Goal: Task Accomplishment & Management: Complete application form

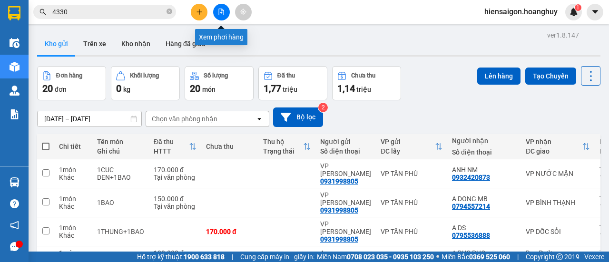
click at [223, 11] on icon "file-add" at bounding box center [221, 12] width 7 height 7
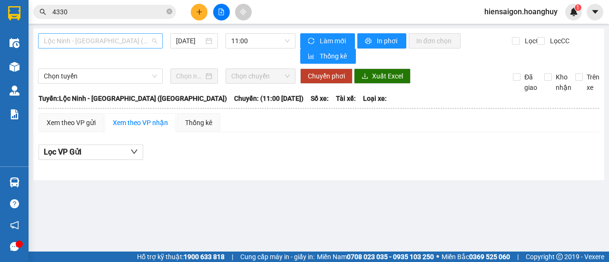
click at [93, 41] on span "Lộc Ninh - [GEOGRAPHIC_DATA] ([GEOGRAPHIC_DATA])" at bounding box center [100, 41] width 113 height 14
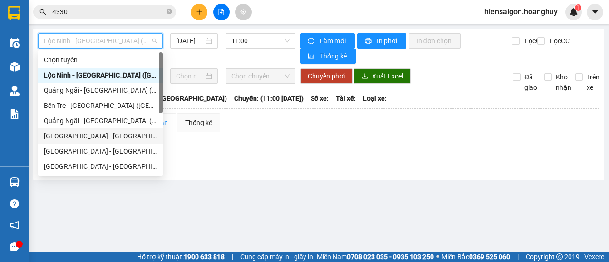
click at [53, 135] on div "[GEOGRAPHIC_DATA] - [GEOGRAPHIC_DATA] ([GEOGRAPHIC_DATA])" at bounding box center [100, 136] width 113 height 10
type input "[DATE]"
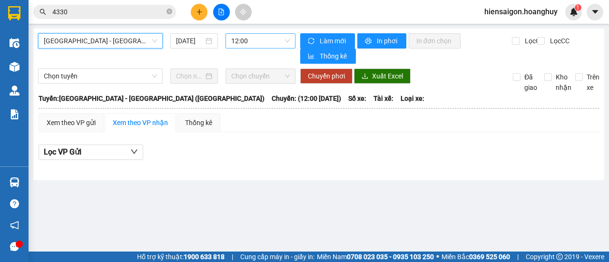
click at [245, 42] on span "12:00" at bounding box center [260, 41] width 58 height 14
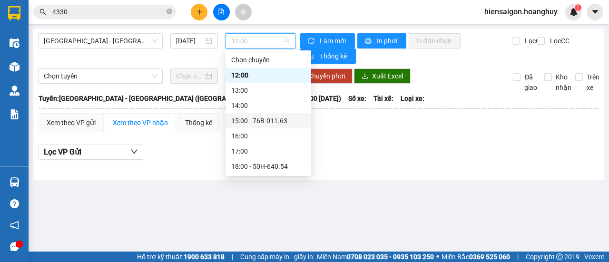
click at [258, 121] on div "15:00 - 76B-011.63" at bounding box center [268, 121] width 74 height 10
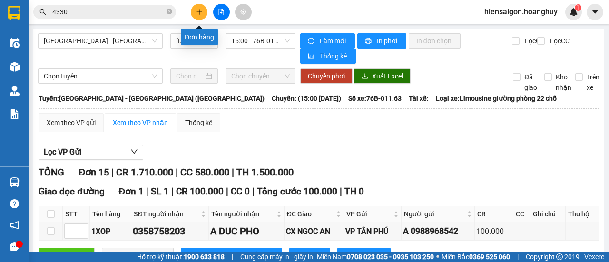
click at [198, 15] on icon "plus" at bounding box center [199, 12] width 7 height 7
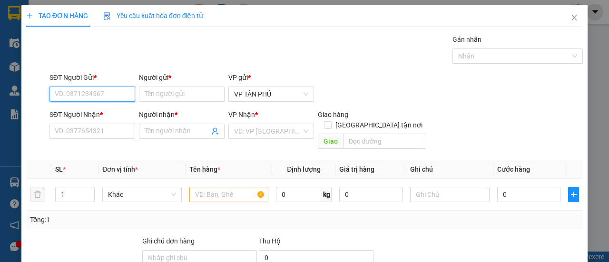
click at [105, 97] on input "SĐT Người Gửi *" at bounding box center [92, 94] width 86 height 15
click at [100, 108] on div "0983734499 - BA DIEM" at bounding box center [91, 112] width 73 height 10
type input "0983734499"
type input "BA DIEM"
type input "0352086545"
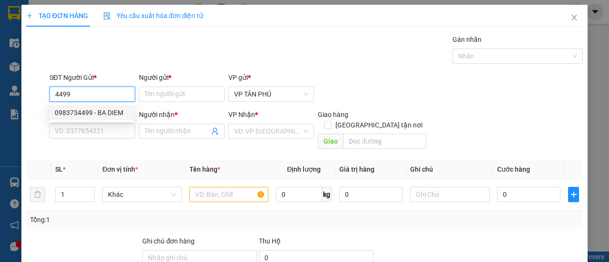
type input "[PERSON_NAME]"
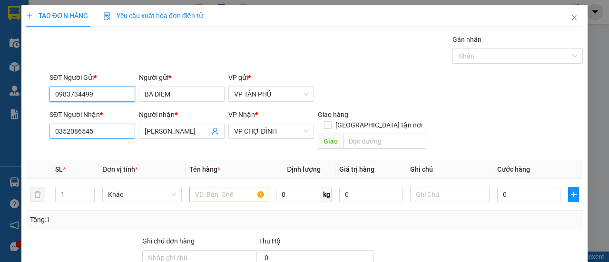
type input "0983734499"
click at [99, 131] on input "0352086545" at bounding box center [92, 131] width 86 height 15
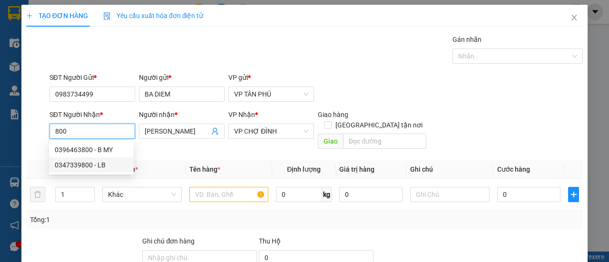
click at [94, 165] on div "0347339800 - LB" at bounding box center [91, 165] width 73 height 10
type input "0347339800"
type input "LB"
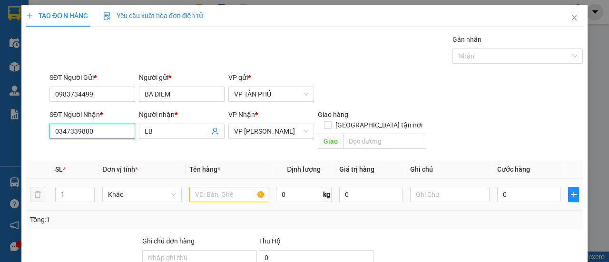
type input "0347339800"
click at [210, 187] on input "text" at bounding box center [228, 194] width 79 height 15
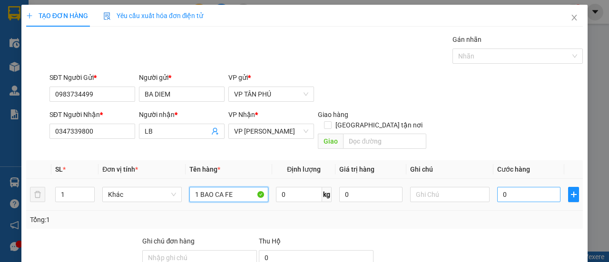
type input "1 BAO CA FE"
click at [517, 187] on input "0" at bounding box center [528, 194] width 63 height 15
type input "1"
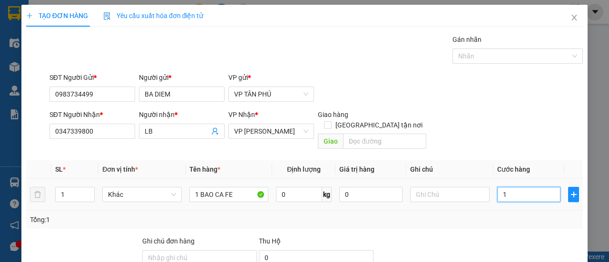
type input "10"
type input "100"
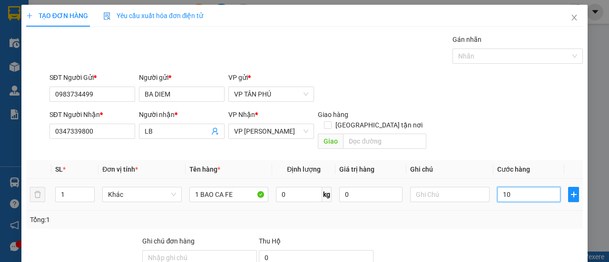
type input "100"
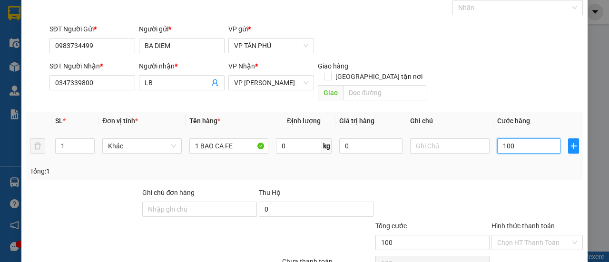
scroll to position [88, 0]
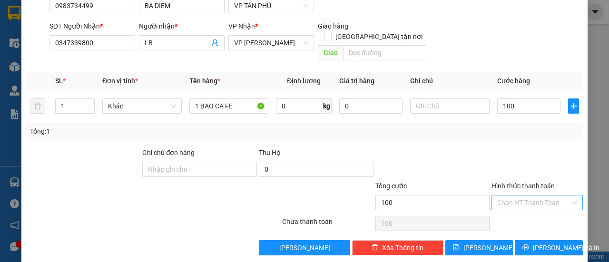
type input "100.000"
click at [515, 195] on input "Hình thức thanh toán" at bounding box center [533, 202] width 73 height 14
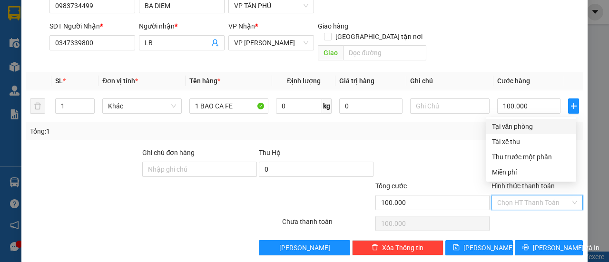
click at [523, 127] on div "Tại văn phòng" at bounding box center [531, 126] width 78 height 10
type input "0"
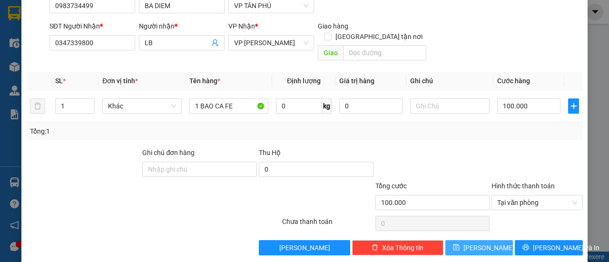
click at [471, 240] on button "[PERSON_NAME]" at bounding box center [479, 247] width 68 height 15
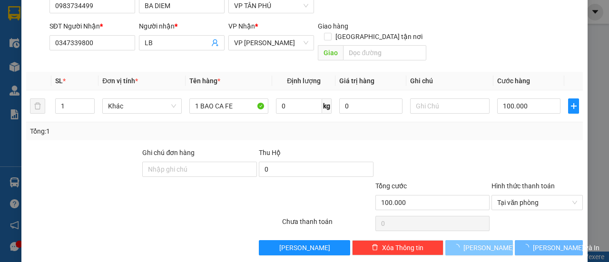
type input "0"
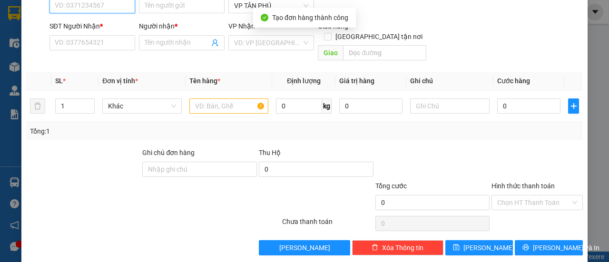
click at [83, 6] on input "SĐT Người Gửi *" at bounding box center [92, 5] width 86 height 15
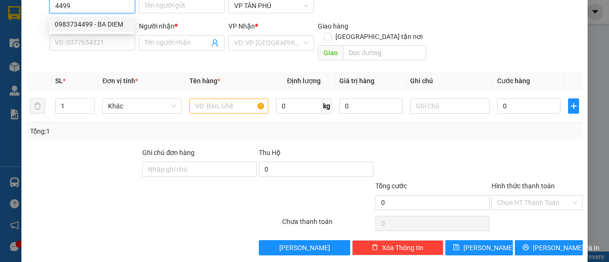
click at [79, 25] on div "0983734499 - BA DIEM" at bounding box center [91, 24] width 73 height 10
type input "0983734499"
type input "BA DIEM"
type input "0347339800"
type input "LB"
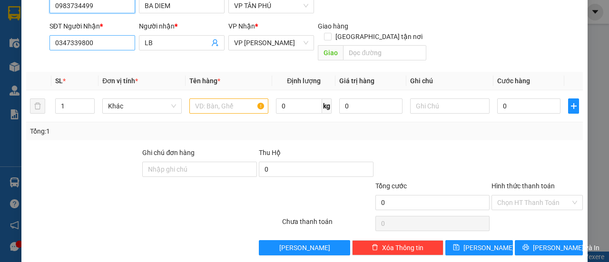
type input "0983734499"
click at [93, 46] on input "0347339800" at bounding box center [92, 42] width 86 height 15
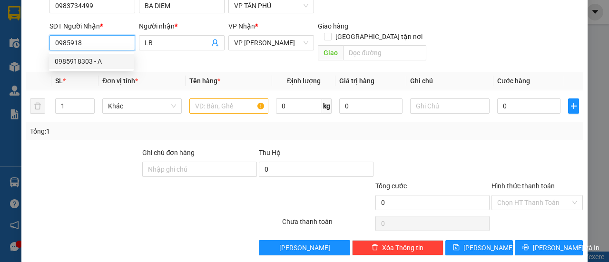
click at [73, 66] on div "0985918303 - A" at bounding box center [91, 61] width 73 height 10
type input "0985918303"
type input "A"
type input "0985918303"
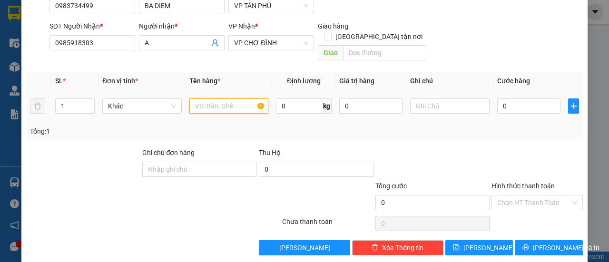
click at [228, 98] on input "text" at bounding box center [228, 105] width 79 height 15
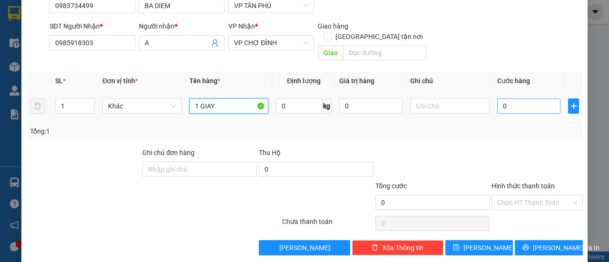
type input "1 GIAY"
click at [514, 98] on input "0" at bounding box center [528, 105] width 63 height 15
type input "5"
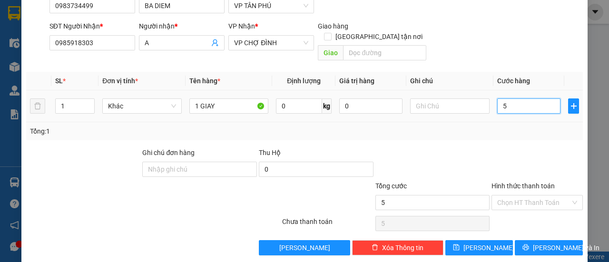
type input "50"
type input "50.000"
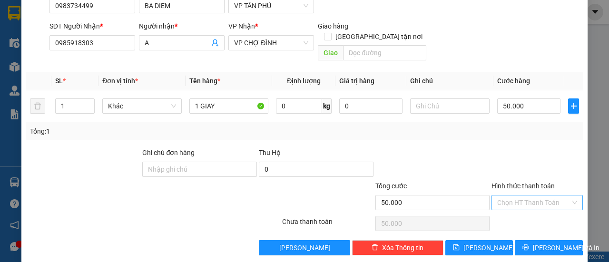
click at [525, 195] on input "Hình thức thanh toán" at bounding box center [533, 202] width 73 height 14
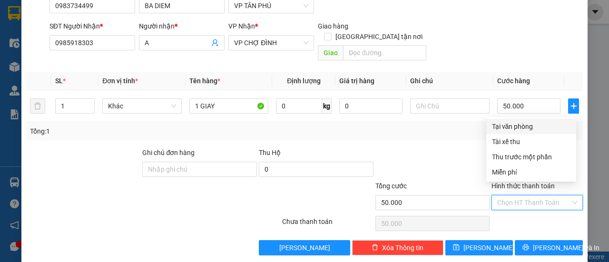
click at [516, 126] on div "Tại văn phòng" at bounding box center [531, 126] width 78 height 10
type input "0"
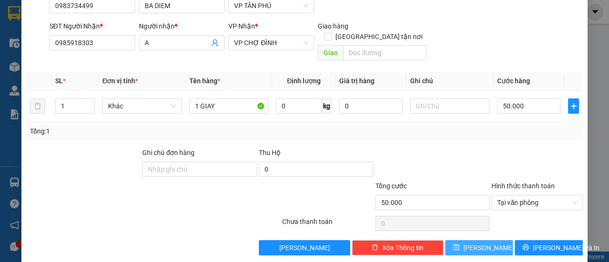
click at [485, 240] on button "[PERSON_NAME]" at bounding box center [479, 247] width 68 height 15
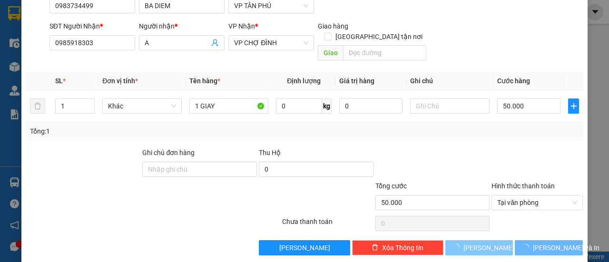
type input "0"
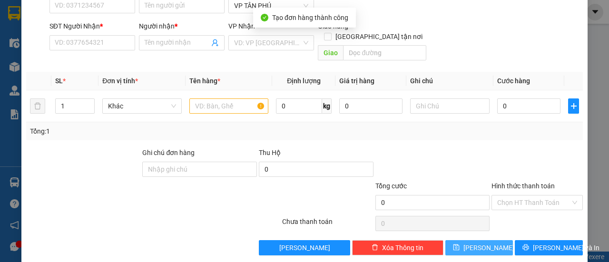
scroll to position [0, 0]
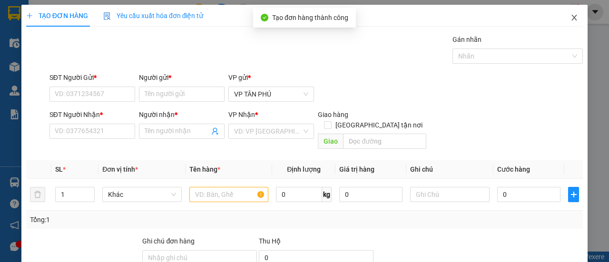
click at [572, 19] on icon "close" at bounding box center [574, 18] width 5 height 6
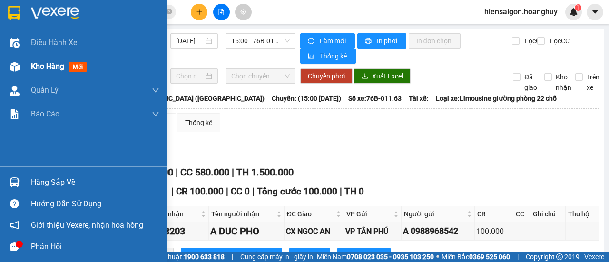
click at [41, 69] on span "Kho hàng" at bounding box center [47, 66] width 33 height 9
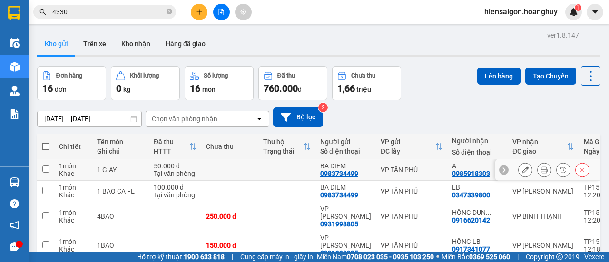
click at [46, 167] on input "checkbox" at bounding box center [45, 168] width 7 height 7
checkbox input "true"
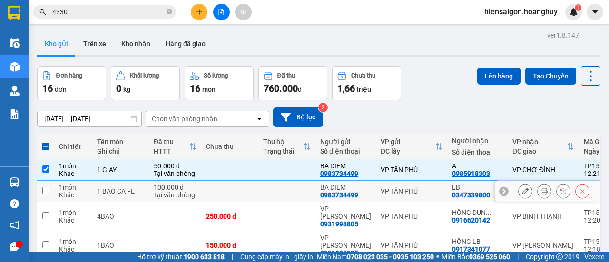
click at [47, 197] on td at bounding box center [45, 191] width 17 height 21
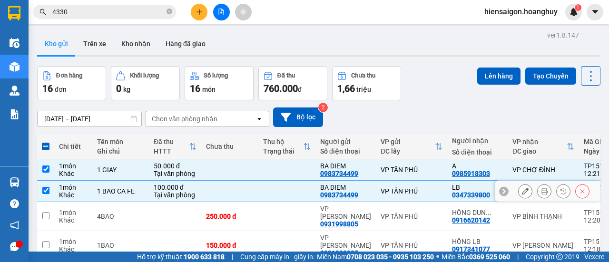
checkbox input "true"
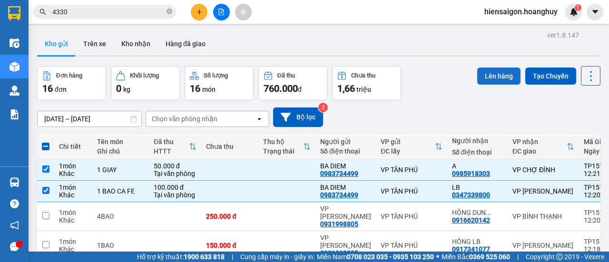
click at [496, 71] on button "Lên hàng" at bounding box center [498, 76] width 43 height 17
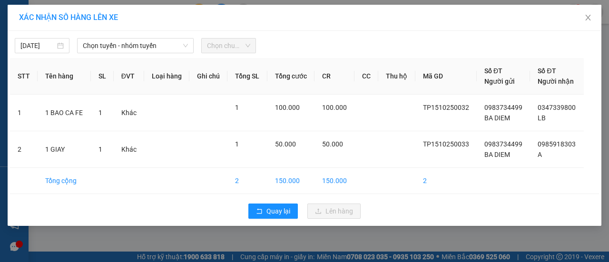
click at [151, 38] on div "[DATE] Chọn tuyến - nhóm tuyến Chọn chuyến" at bounding box center [304, 43] width 589 height 20
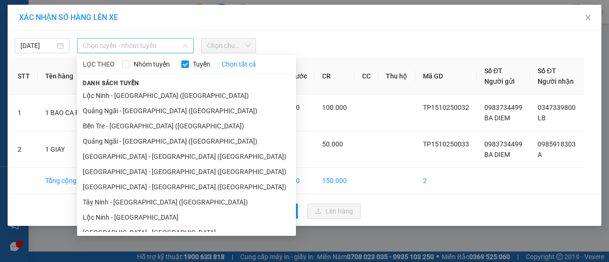
click at [144, 52] on span "Chọn tuyến - nhóm tuyến" at bounding box center [135, 46] width 105 height 14
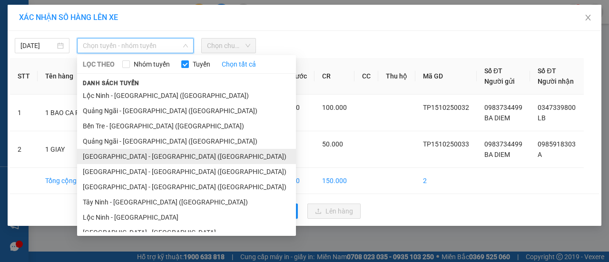
click at [109, 154] on li "[GEOGRAPHIC_DATA] - [GEOGRAPHIC_DATA] ([GEOGRAPHIC_DATA])" at bounding box center [186, 156] width 219 height 15
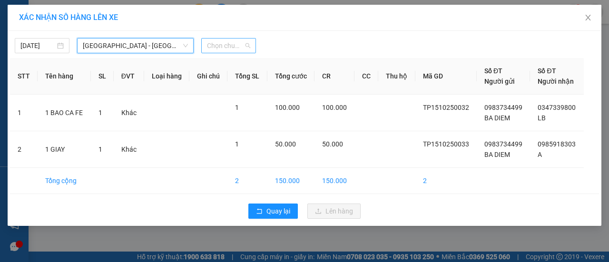
click at [223, 44] on span "Chọn chuyến" at bounding box center [228, 46] width 43 height 14
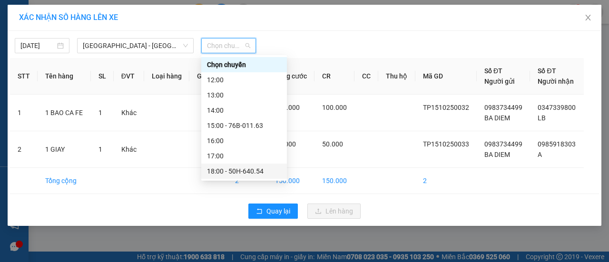
click at [228, 177] on div "18:00 - 50H-640.54" at bounding box center [244, 171] width 86 height 15
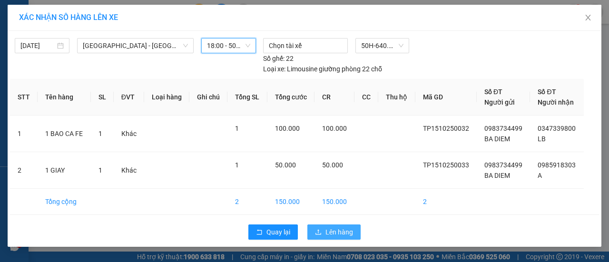
click at [325, 227] on span "Lên hàng" at bounding box center [339, 232] width 28 height 10
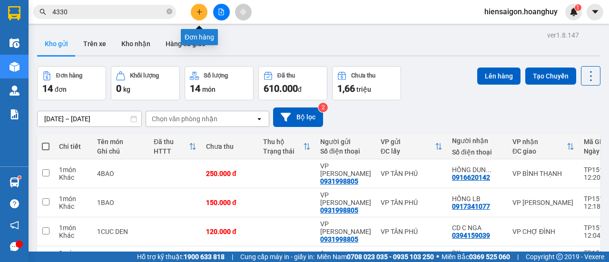
click at [198, 15] on icon "plus" at bounding box center [199, 12] width 7 height 7
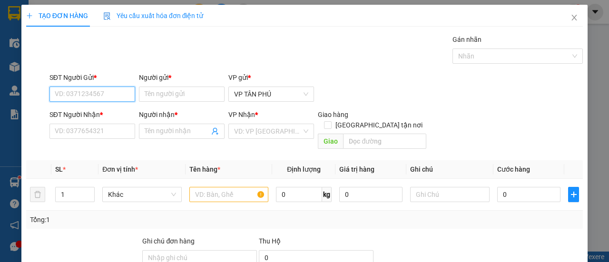
click at [102, 87] on input "SĐT Người Gửi *" at bounding box center [92, 94] width 86 height 15
click at [100, 93] on input "SĐT Người Gửi *" at bounding box center [92, 94] width 86 height 15
click at [96, 110] on div "0983734499 - BA DIEM" at bounding box center [91, 112] width 73 height 10
type input "0983734499"
type input "BA DIEM"
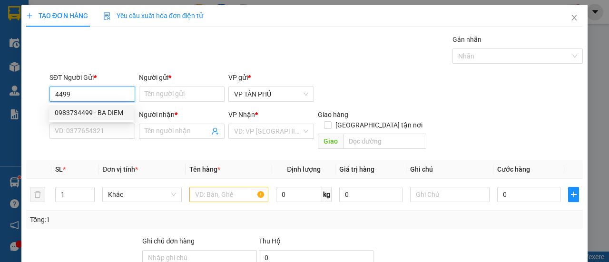
type input "0985918303"
type input "A"
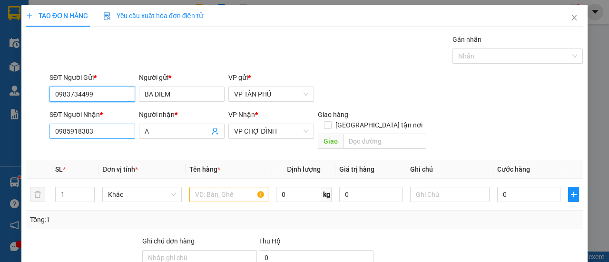
type input "0983734499"
click at [99, 134] on input "0985918303" at bounding box center [92, 131] width 86 height 15
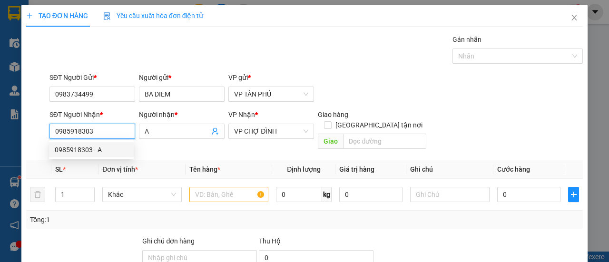
click at [99, 134] on input "0985918303" at bounding box center [92, 131] width 86 height 15
click at [94, 155] on div "0397305388 - DUC PHO" at bounding box center [91, 150] width 73 height 10
type input "0397305388"
type input "DUC PHO"
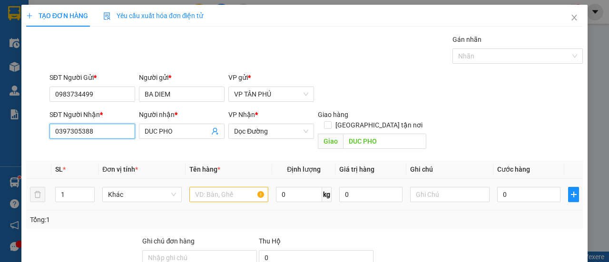
type input "0397305388"
click at [226, 187] on input "text" at bounding box center [228, 194] width 79 height 15
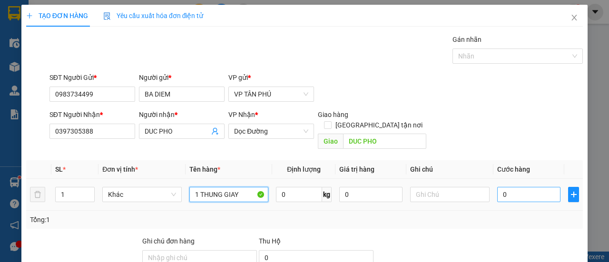
type input "1 THUNG GIAY"
click at [512, 187] on input "0" at bounding box center [528, 194] width 63 height 15
type input "1"
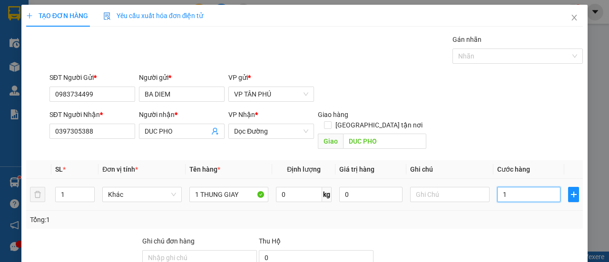
type input "10"
type input "100"
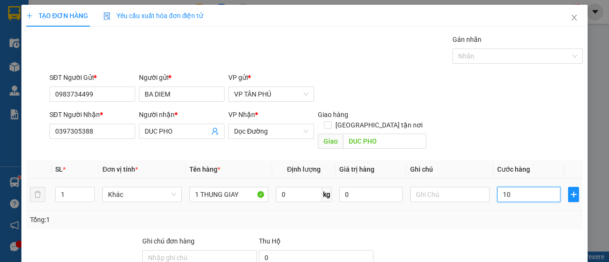
type input "100"
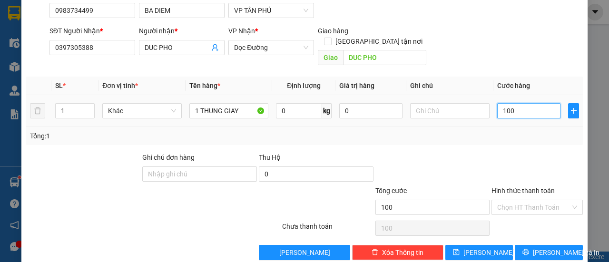
scroll to position [88, 0]
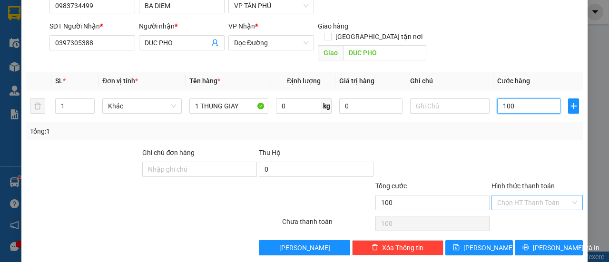
click at [517, 198] on span at bounding box center [533, 202] width 73 height 14
type input "100.000"
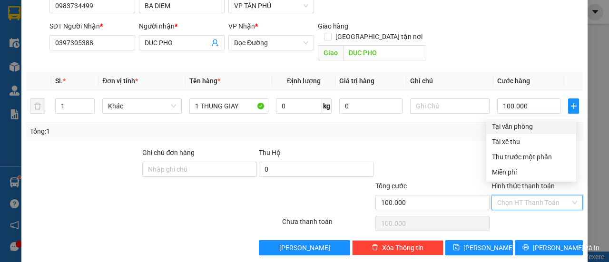
click at [514, 121] on div "Tại văn phòng" at bounding box center [531, 126] width 78 height 10
type input "0"
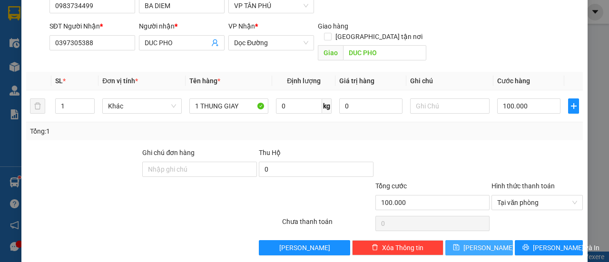
click at [485, 240] on button "[PERSON_NAME]" at bounding box center [479, 247] width 68 height 15
type input "0"
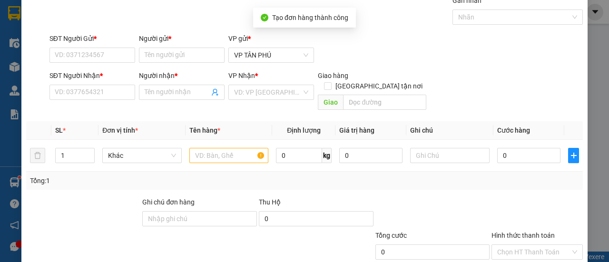
scroll to position [0, 0]
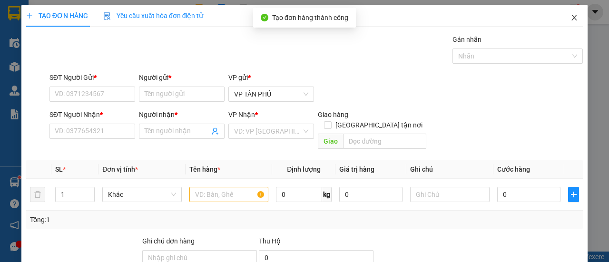
click at [570, 21] on icon "close" at bounding box center [574, 18] width 8 height 8
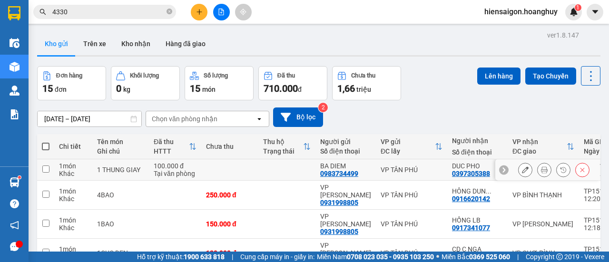
click at [50, 172] on td at bounding box center [45, 169] width 17 height 21
checkbox input "true"
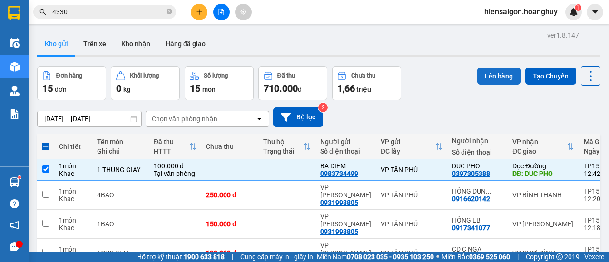
click at [496, 75] on button "Lên hàng" at bounding box center [498, 76] width 43 height 17
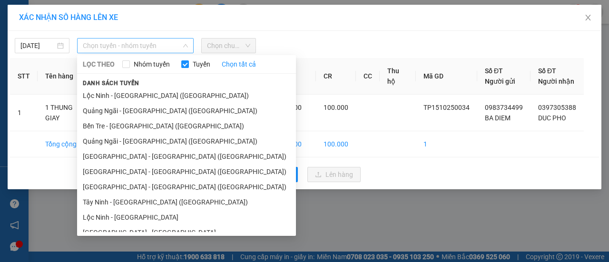
click at [115, 46] on span "Chọn tuyến - nhóm tuyến" at bounding box center [135, 46] width 105 height 14
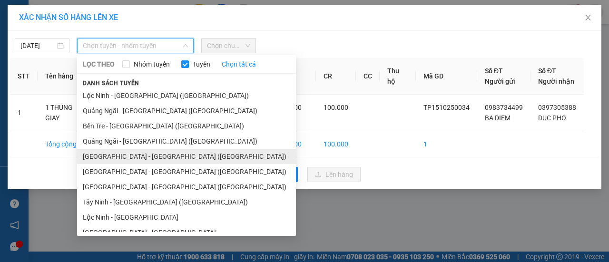
click at [110, 154] on li "[GEOGRAPHIC_DATA] - [GEOGRAPHIC_DATA] ([GEOGRAPHIC_DATA])" at bounding box center [186, 156] width 219 height 15
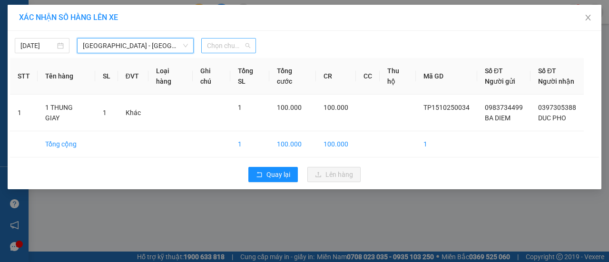
click at [227, 48] on span "Chọn chuyến" at bounding box center [228, 46] width 43 height 14
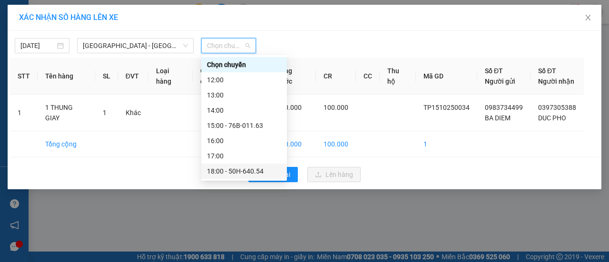
click at [241, 168] on div "18:00 - 50H-640.54" at bounding box center [244, 171] width 74 height 10
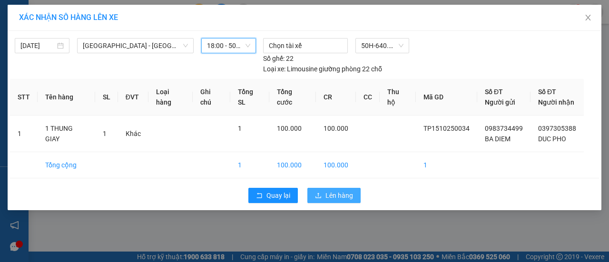
click at [331, 196] on span "Lên hàng" at bounding box center [339, 195] width 28 height 10
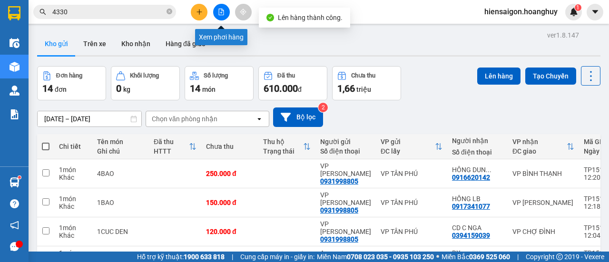
click at [221, 8] on button at bounding box center [221, 12] width 17 height 17
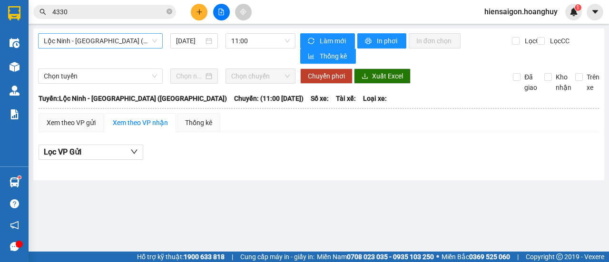
click at [91, 40] on span "Lộc Ninh - [GEOGRAPHIC_DATA] ([GEOGRAPHIC_DATA])" at bounding box center [100, 41] width 113 height 14
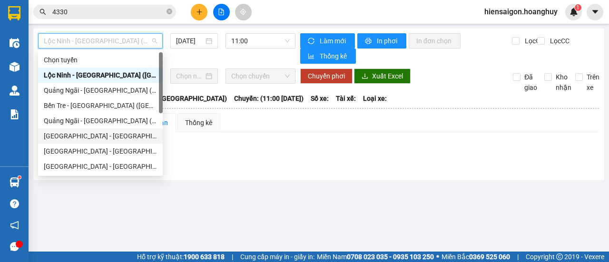
click at [76, 141] on div "[GEOGRAPHIC_DATA] - [GEOGRAPHIC_DATA] ([GEOGRAPHIC_DATA])" at bounding box center [100, 136] width 113 height 10
type input "[DATE]"
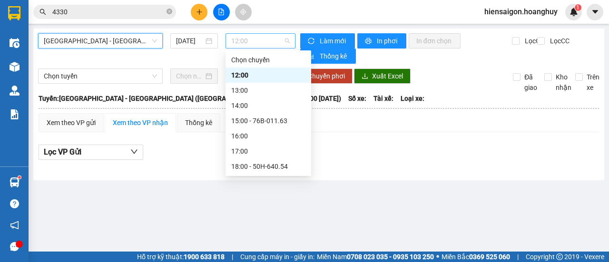
click at [255, 36] on span "12:00" at bounding box center [260, 41] width 58 height 14
click at [252, 120] on div "15:00 - 76B-011.63" at bounding box center [268, 121] width 74 height 10
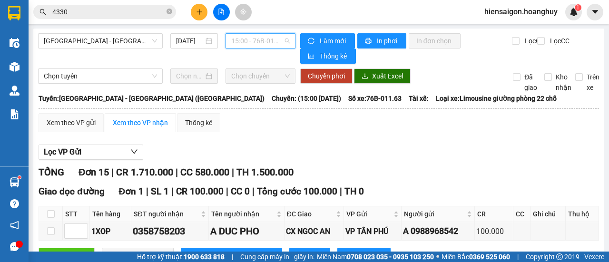
click at [257, 39] on span "15:00 - 76B-011.63" at bounding box center [260, 41] width 58 height 14
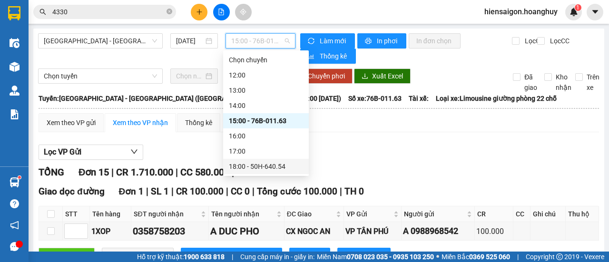
click at [270, 167] on div "18:00 - 50H-640.54" at bounding box center [266, 166] width 74 height 10
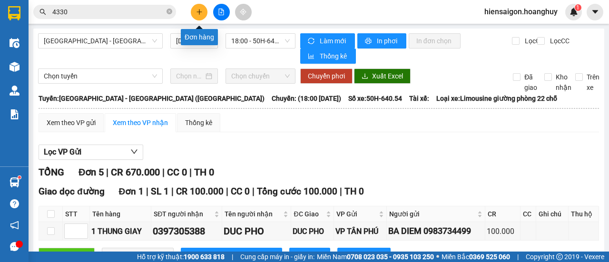
click at [194, 12] on button at bounding box center [199, 12] width 17 height 17
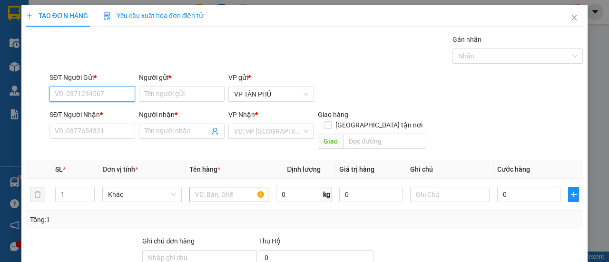
click at [107, 97] on input "SĐT Người Gửi *" at bounding box center [92, 94] width 86 height 15
click at [88, 97] on input "4499" at bounding box center [92, 94] width 86 height 15
type input "4499"
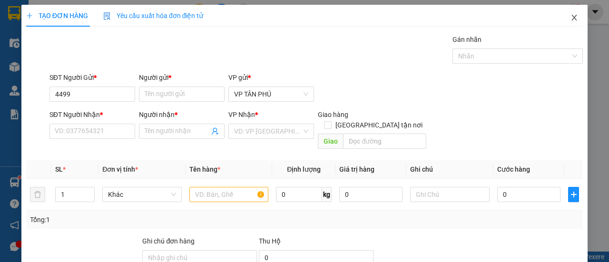
click at [570, 17] on icon "close" at bounding box center [574, 18] width 8 height 8
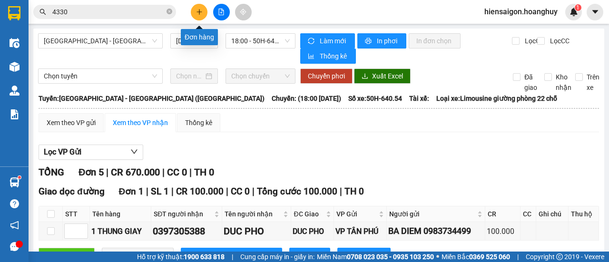
click at [197, 15] on button at bounding box center [199, 12] width 17 height 17
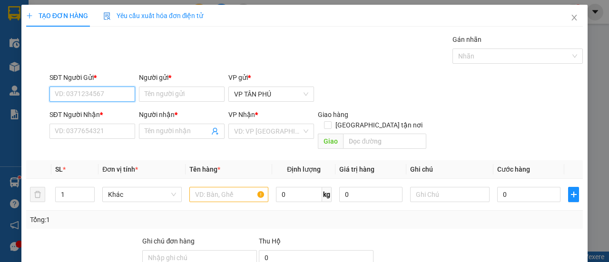
click at [105, 95] on input "SĐT Người Gửi *" at bounding box center [92, 94] width 86 height 15
click at [79, 117] on div "0983734499 - BA DIEM" at bounding box center [91, 112] width 73 height 10
type input "0983734499"
type input "BA DIEM"
type input "0397305388"
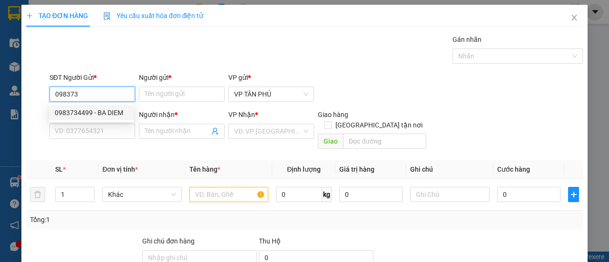
type input "DUC PHO"
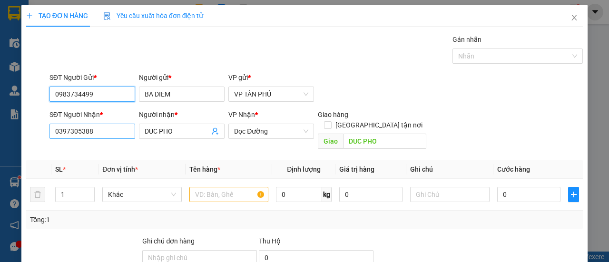
type input "0983734499"
click at [95, 130] on input "0397305388" at bounding box center [92, 131] width 86 height 15
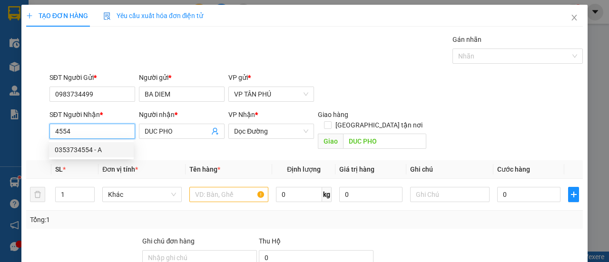
click at [87, 152] on div "0353734554 - A" at bounding box center [91, 150] width 73 height 10
type input "0353734554"
type input "A"
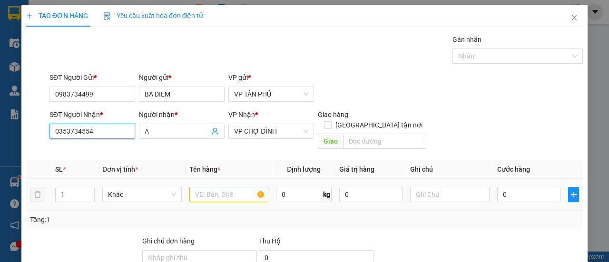
type input "0353734554"
click at [234, 187] on input "text" at bounding box center [228, 194] width 79 height 15
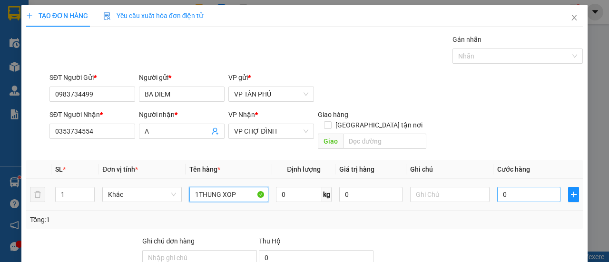
type input "1THUNG XOP"
click at [529, 187] on input "0" at bounding box center [528, 194] width 63 height 15
type input "1"
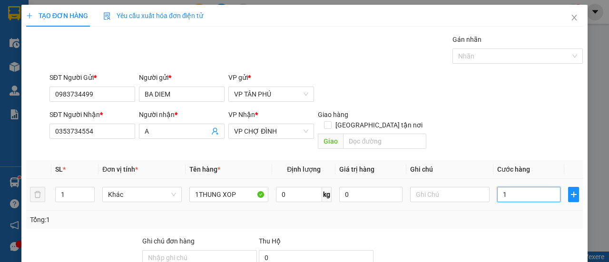
type input "10"
type input "100"
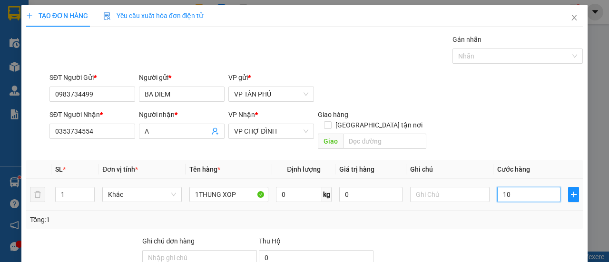
type input "100"
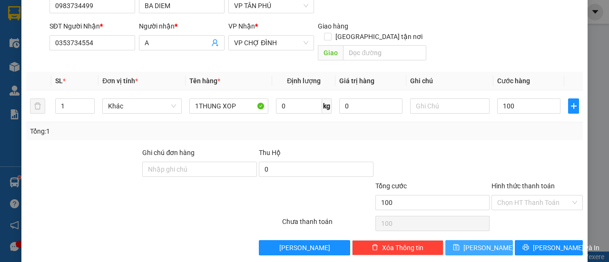
type input "100.000"
click at [476, 243] on span "[PERSON_NAME]" at bounding box center [488, 248] width 51 height 10
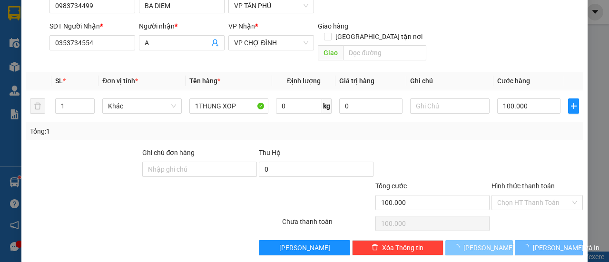
type input "0"
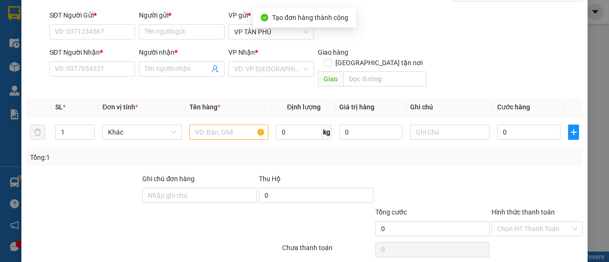
scroll to position [0, 0]
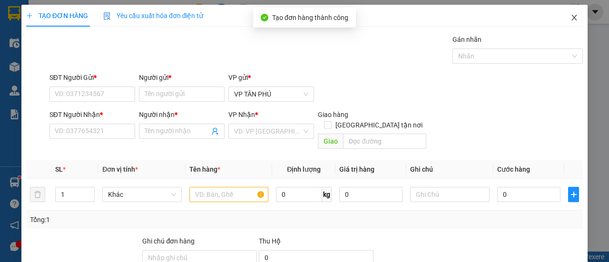
click at [572, 22] on span "Close" at bounding box center [574, 18] width 27 height 27
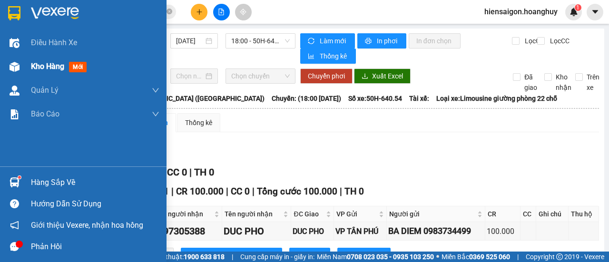
click at [45, 68] on span "Kho hàng" at bounding box center [47, 66] width 33 height 9
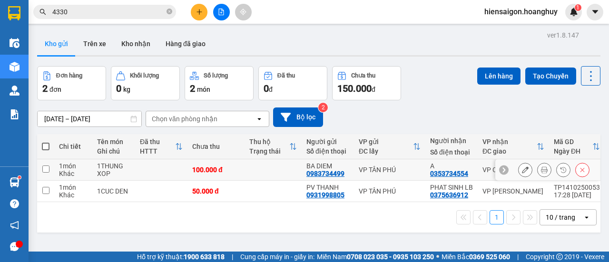
click at [45, 170] on input "checkbox" at bounding box center [45, 168] width 7 height 7
checkbox input "true"
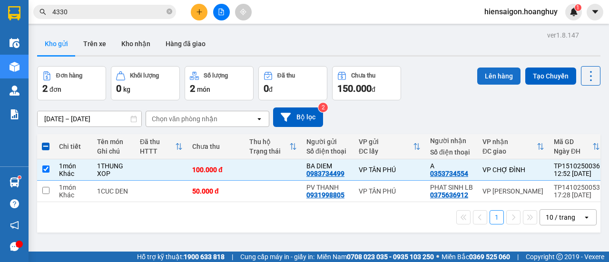
click at [500, 80] on button "Lên hàng" at bounding box center [498, 76] width 43 height 17
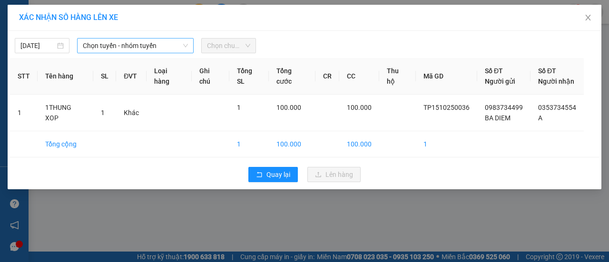
click at [140, 48] on span "Chọn tuyến - nhóm tuyến" at bounding box center [135, 46] width 105 height 14
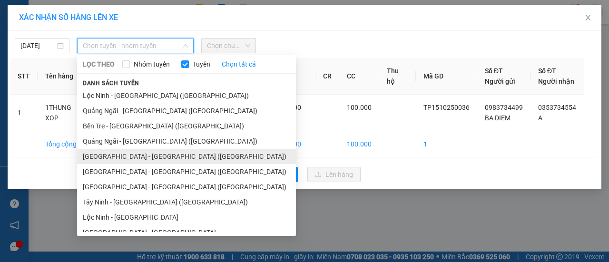
click at [107, 158] on li "[GEOGRAPHIC_DATA] - [GEOGRAPHIC_DATA] ([GEOGRAPHIC_DATA])" at bounding box center [186, 156] width 219 height 15
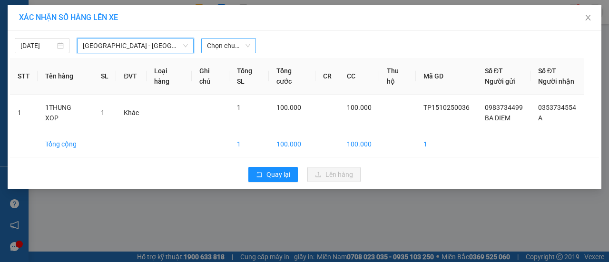
click at [218, 48] on span "Chọn chuyến" at bounding box center [228, 46] width 43 height 14
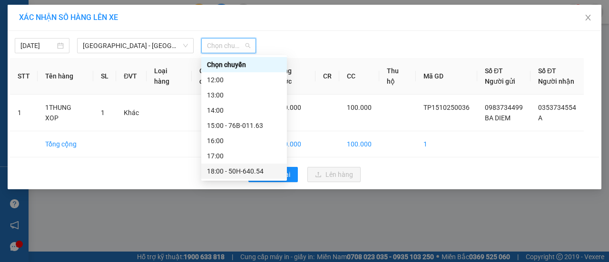
click at [249, 175] on div "18:00 - 50H-640.54" at bounding box center [244, 171] width 74 height 10
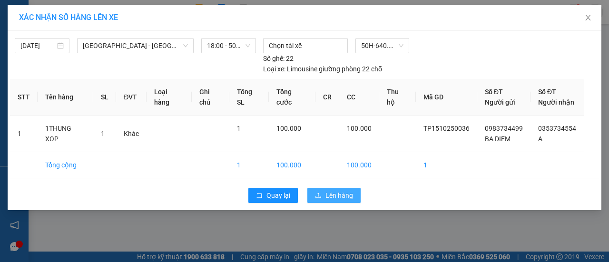
click at [328, 195] on span "Lên hàng" at bounding box center [339, 195] width 28 height 10
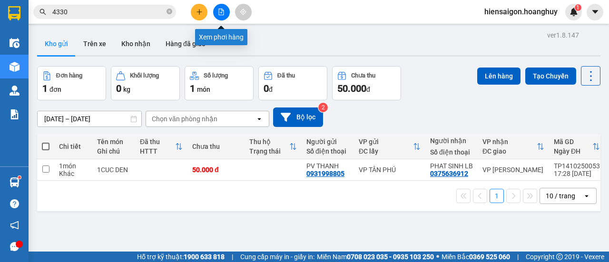
click at [222, 17] on button at bounding box center [221, 12] width 17 height 17
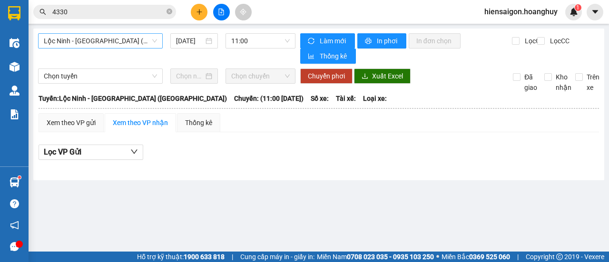
click at [62, 36] on span "Lộc Ninh - [GEOGRAPHIC_DATA] ([GEOGRAPHIC_DATA])" at bounding box center [100, 41] width 113 height 14
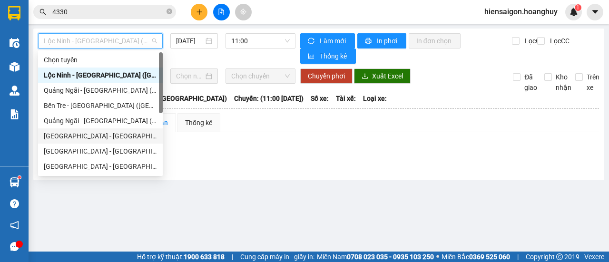
click at [65, 140] on div "[GEOGRAPHIC_DATA] - [GEOGRAPHIC_DATA] ([GEOGRAPHIC_DATA])" at bounding box center [100, 136] width 113 height 10
type input "[DATE]"
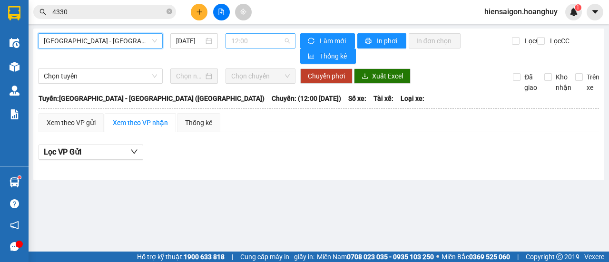
click at [257, 46] on span "12:00" at bounding box center [260, 41] width 58 height 14
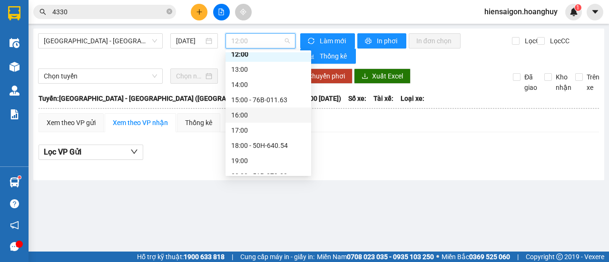
scroll to position [30, 0]
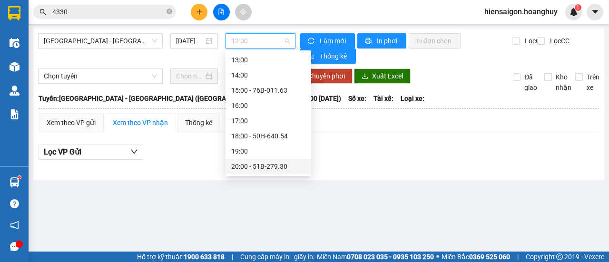
click at [260, 167] on div "20:00 - 51B-279.30" at bounding box center [268, 166] width 74 height 10
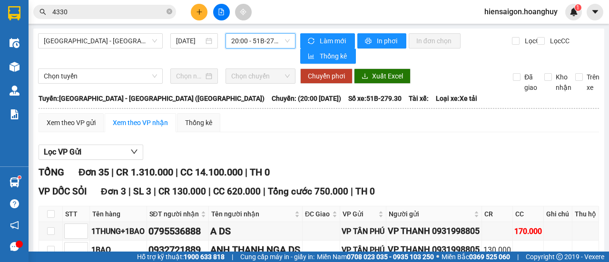
click at [252, 42] on span "20:00 - 51B-279.30" at bounding box center [260, 41] width 58 height 14
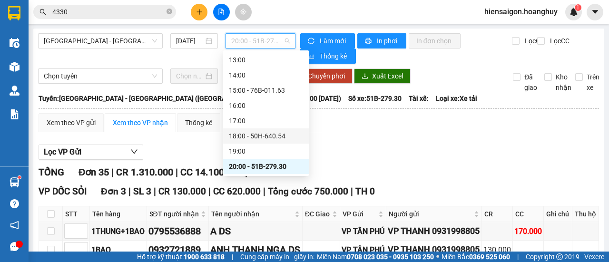
click at [257, 140] on div "18:00 - 50H-640.54" at bounding box center [266, 136] width 74 height 10
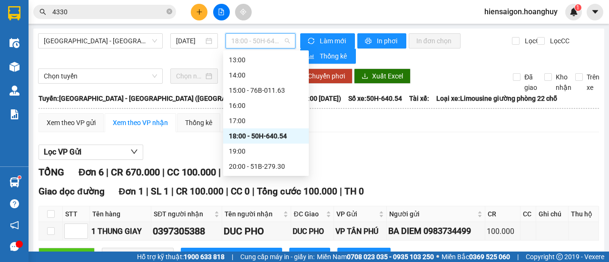
click at [259, 41] on span "18:00 - 50H-640.54" at bounding box center [260, 41] width 58 height 14
click at [259, 160] on div "20:00 - 51B-279.30" at bounding box center [266, 166] width 86 height 15
